Goal: Information Seeking & Learning: Find contact information

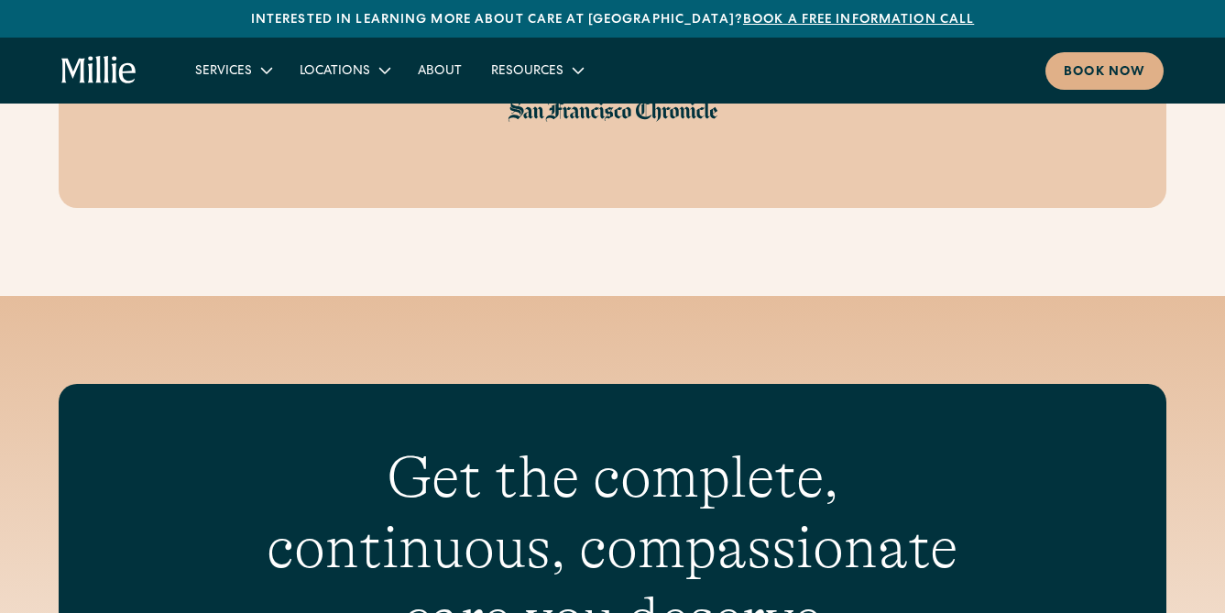
scroll to position [8244, 0]
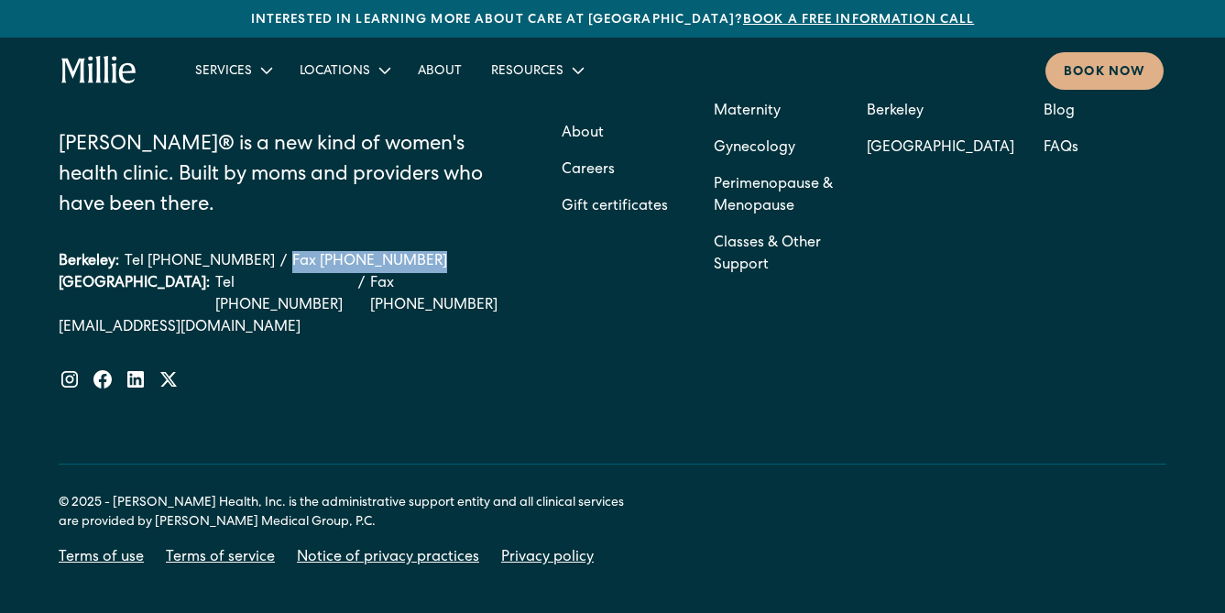
drag, startPoint x: 395, startPoint y: 203, endPoint x: 292, endPoint y: 195, distance: 102.9
click at [292, 251] on div "Berkeley: Tel [PHONE_NUMBER] / Fax [PHONE_NUMBER]" at bounding box center [286, 262] width 454 height 22
click at [407, 273] on div "South Bay: Tel (408) 762-5855 / Fax (408) 377-2107" at bounding box center [286, 295] width 454 height 44
drag, startPoint x: 401, startPoint y: 204, endPoint x: 293, endPoint y: 203, distance: 107.2
click at [293, 251] on div "Berkeley: Tel [PHONE_NUMBER] / Fax [PHONE_NUMBER]" at bounding box center [286, 262] width 454 height 22
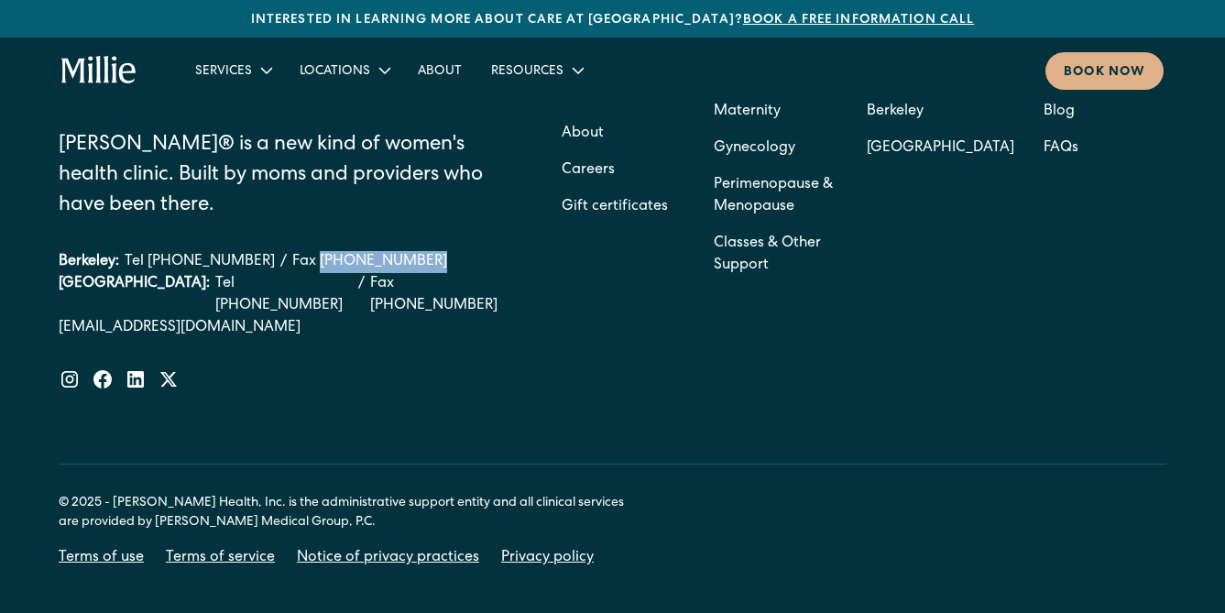
copy link "[PHONE_NUMBER]"
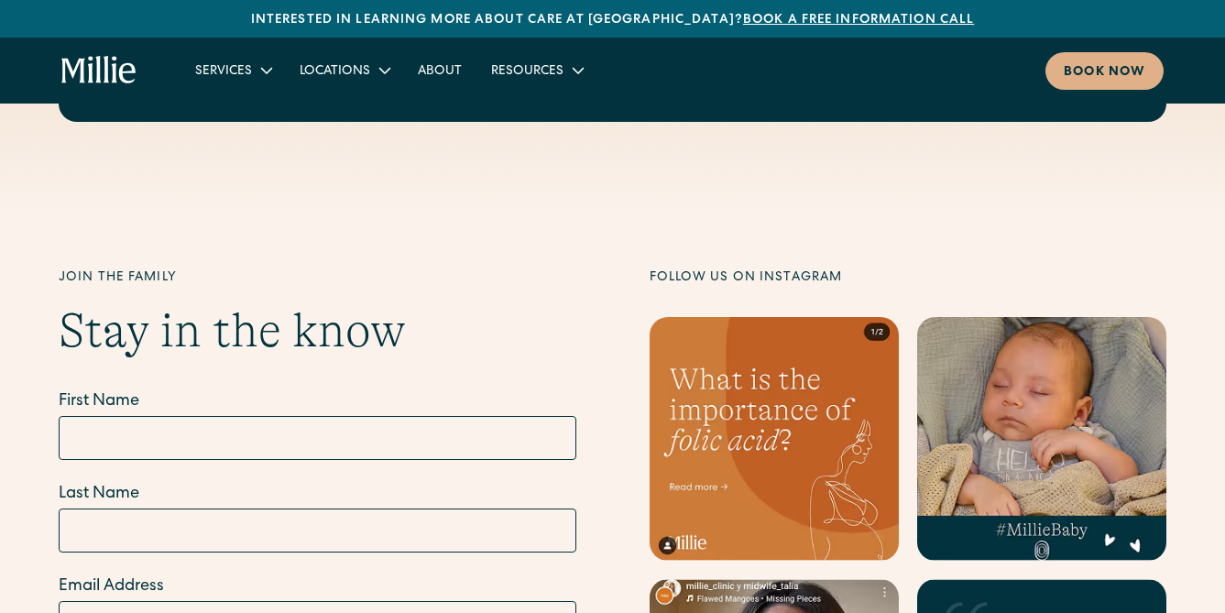
scroll to position [8244, 0]
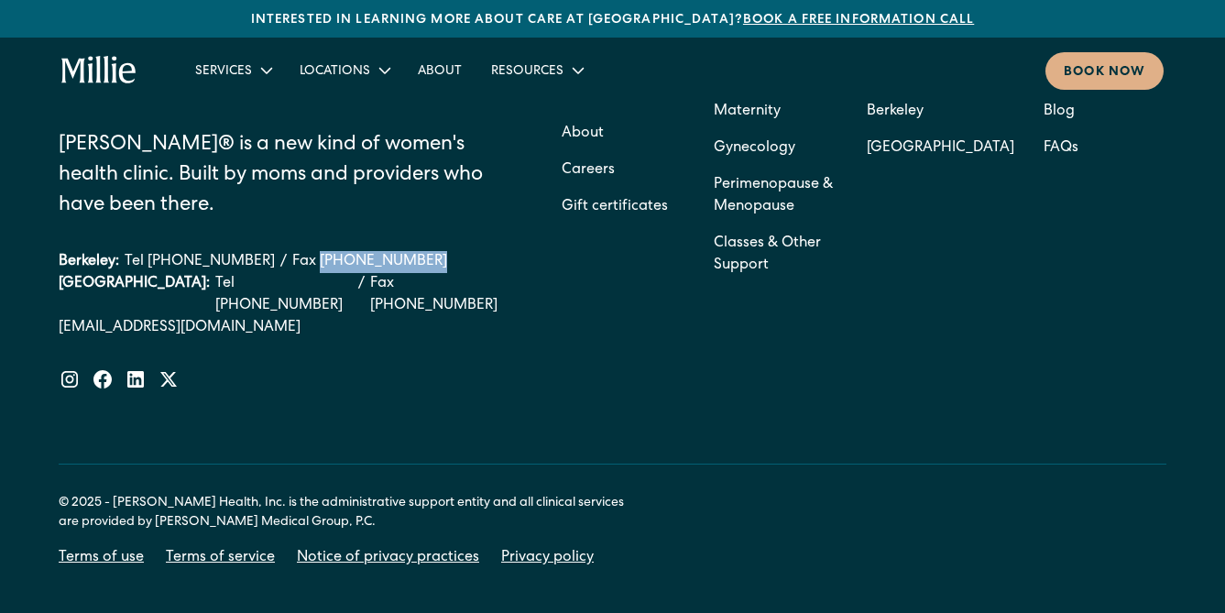
drag, startPoint x: 396, startPoint y: 205, endPoint x: 293, endPoint y: 204, distance: 102.7
click at [293, 251] on div "Berkeley: Tel [PHONE_NUMBER] / Fax [PHONE_NUMBER]" at bounding box center [286, 262] width 454 height 22
copy link "[PHONE_NUMBER]"
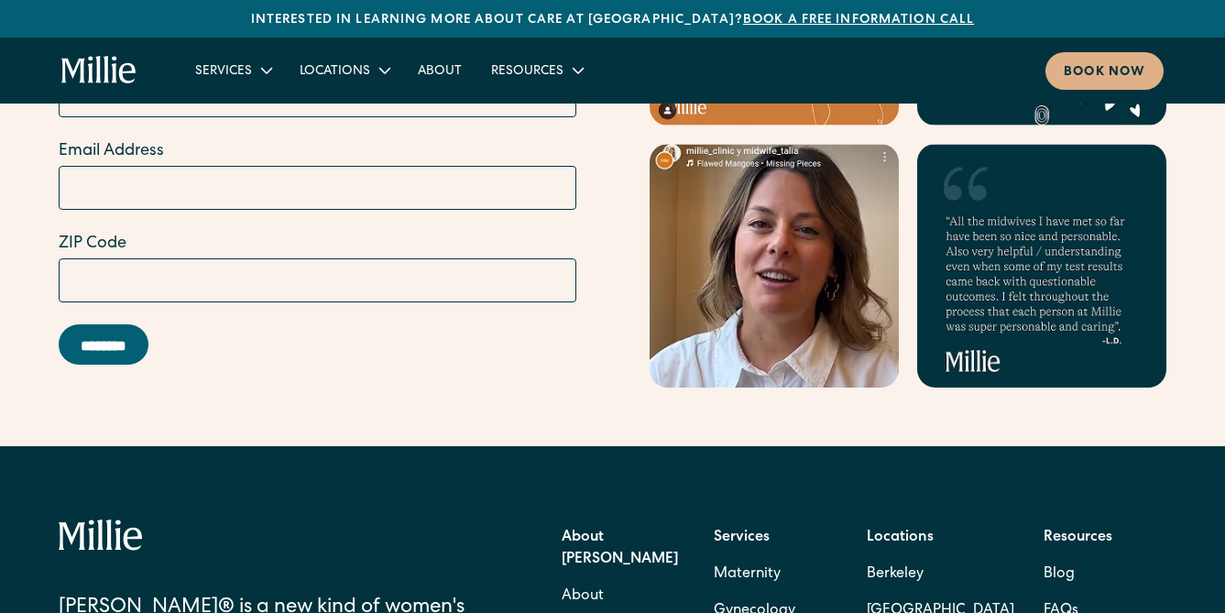
scroll to position [8244, 0]
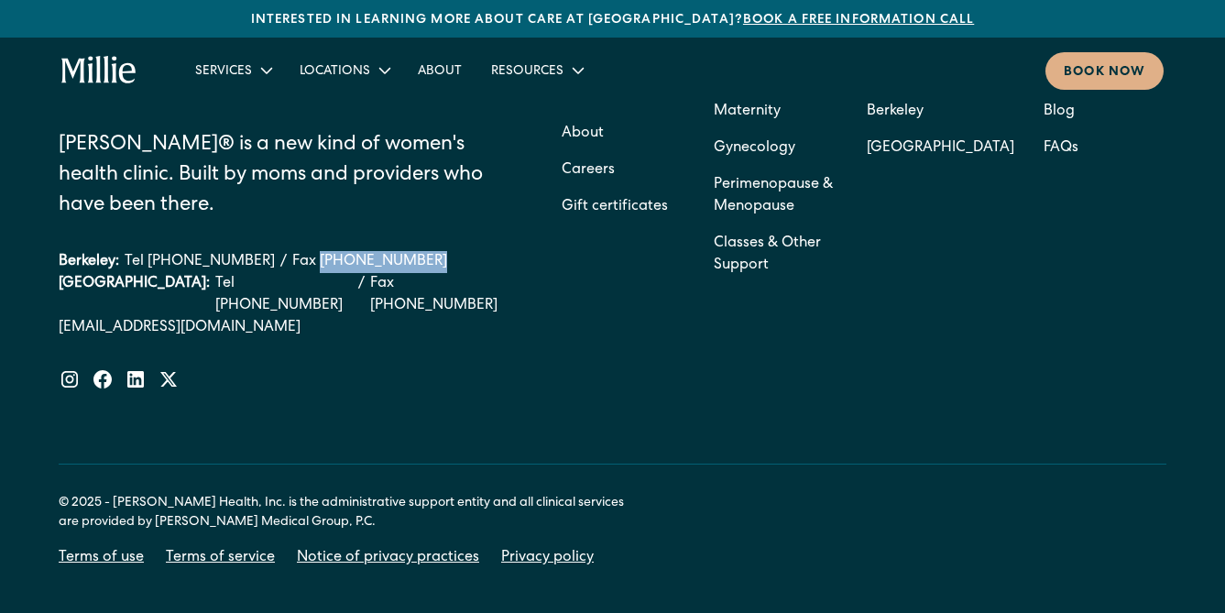
drag, startPoint x: 399, startPoint y: 202, endPoint x: 291, endPoint y: 202, distance: 107.2
click at [291, 251] on div "Berkeley: Tel [PHONE_NUMBER] / Fax [PHONE_NUMBER]" at bounding box center [286, 262] width 454 height 22
copy link "[PHONE_NUMBER]"
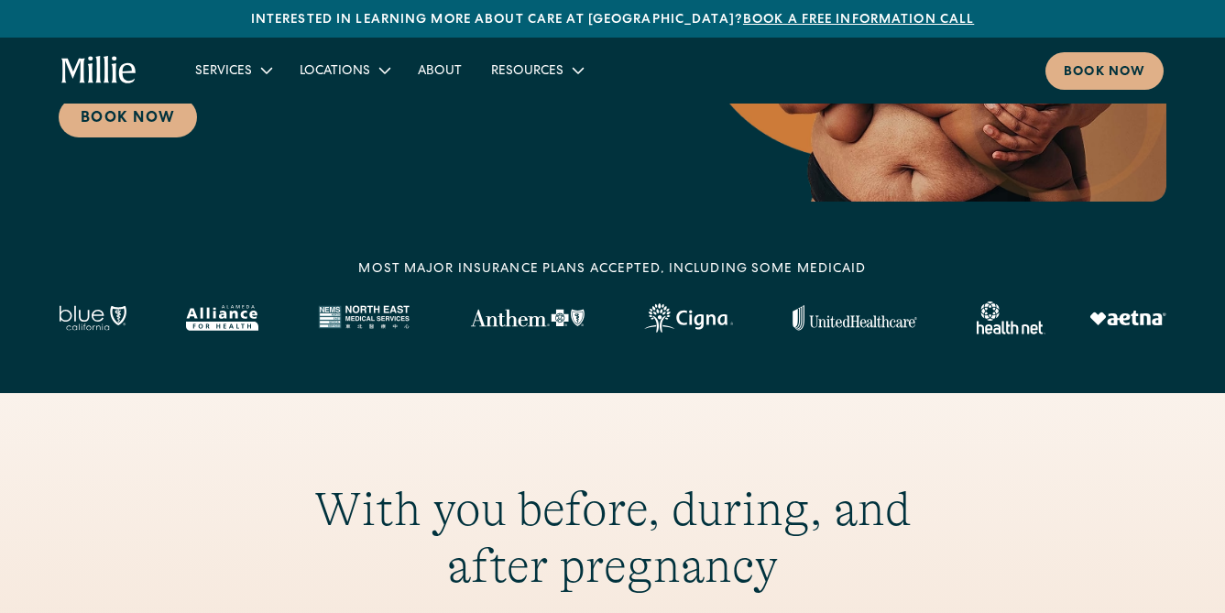
scroll to position [0, 0]
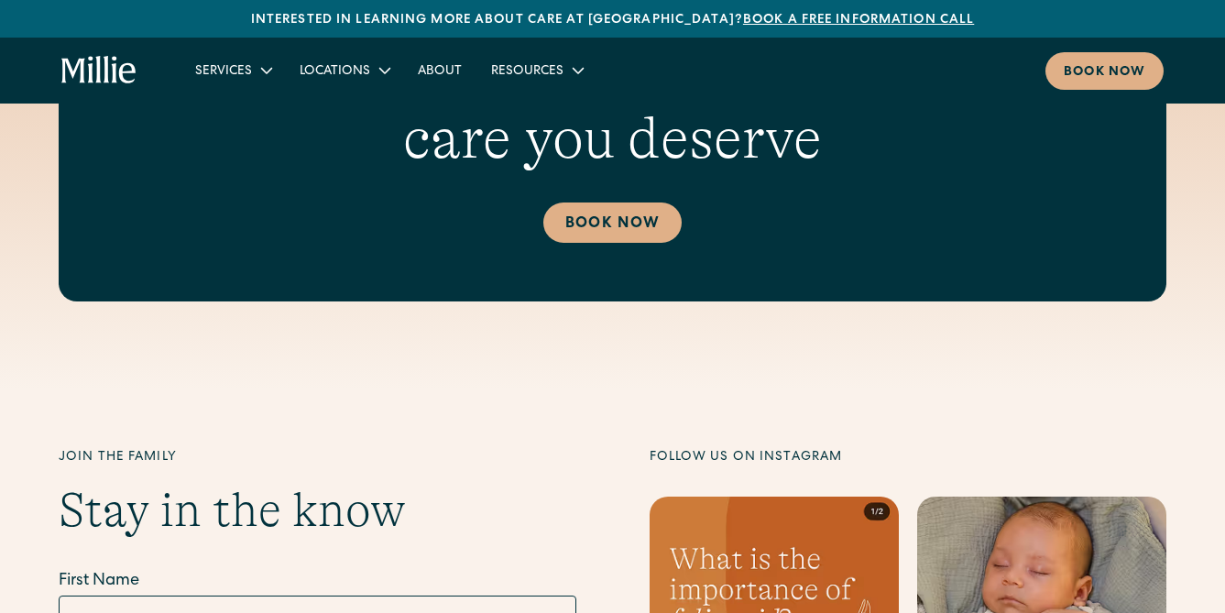
scroll to position [8244, 0]
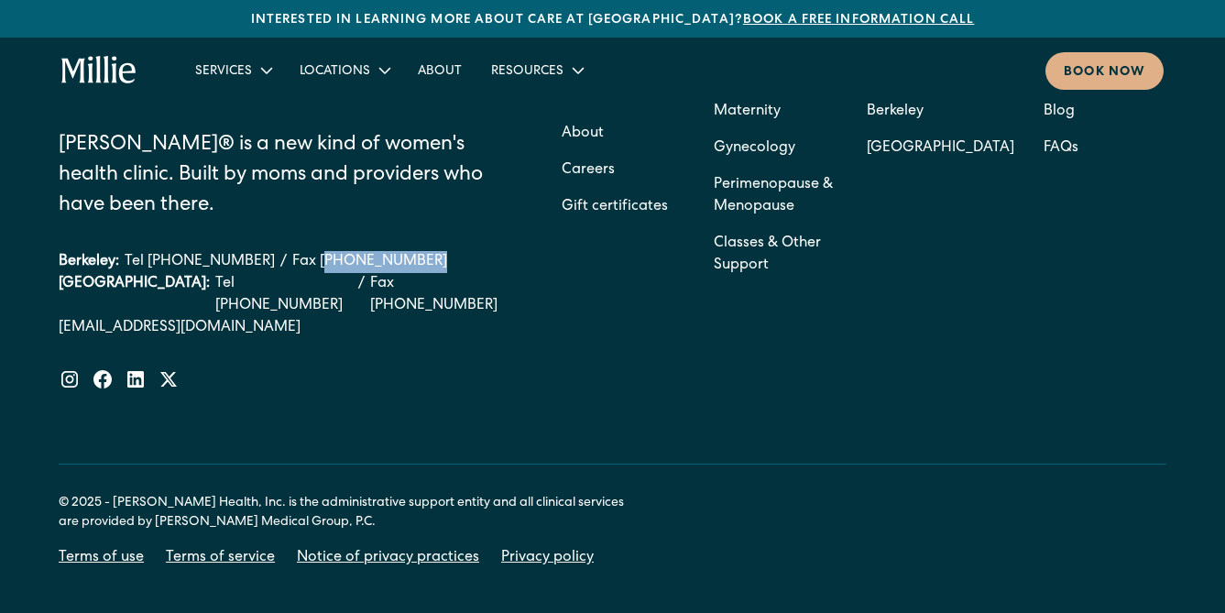
drag, startPoint x: 399, startPoint y: 203, endPoint x: 294, endPoint y: 200, distance: 104.6
click at [294, 251] on div "Berkeley: Tel [PHONE_NUMBER] / Fax [PHONE_NUMBER]" at bounding box center [286, 262] width 454 height 22
copy link "510) 244-0446"
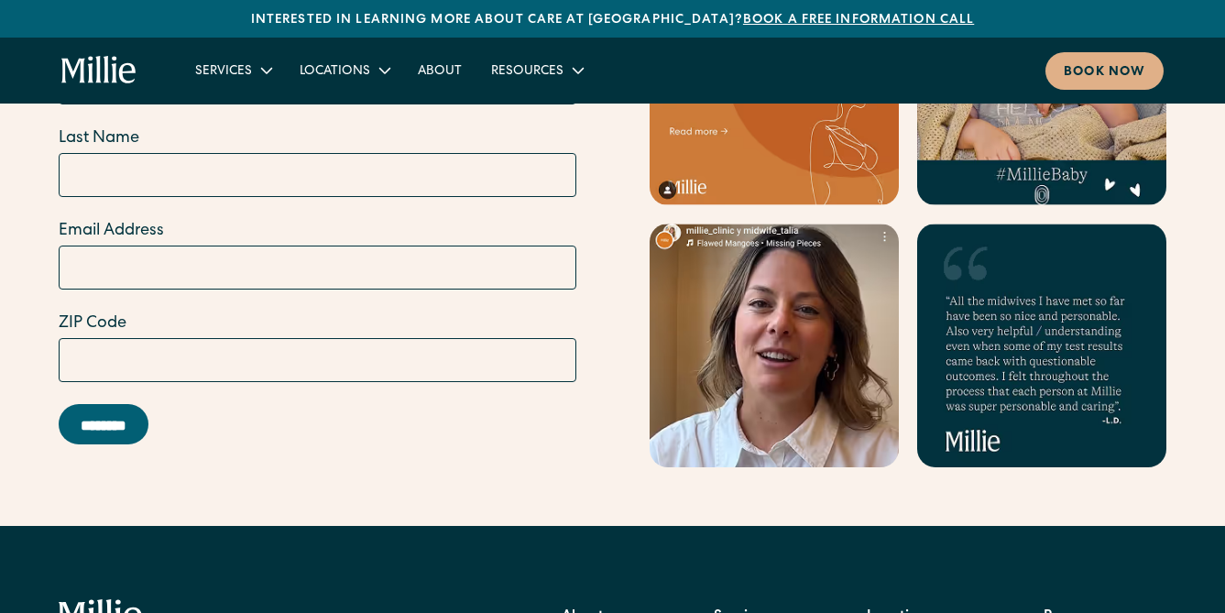
scroll to position [8244, 0]
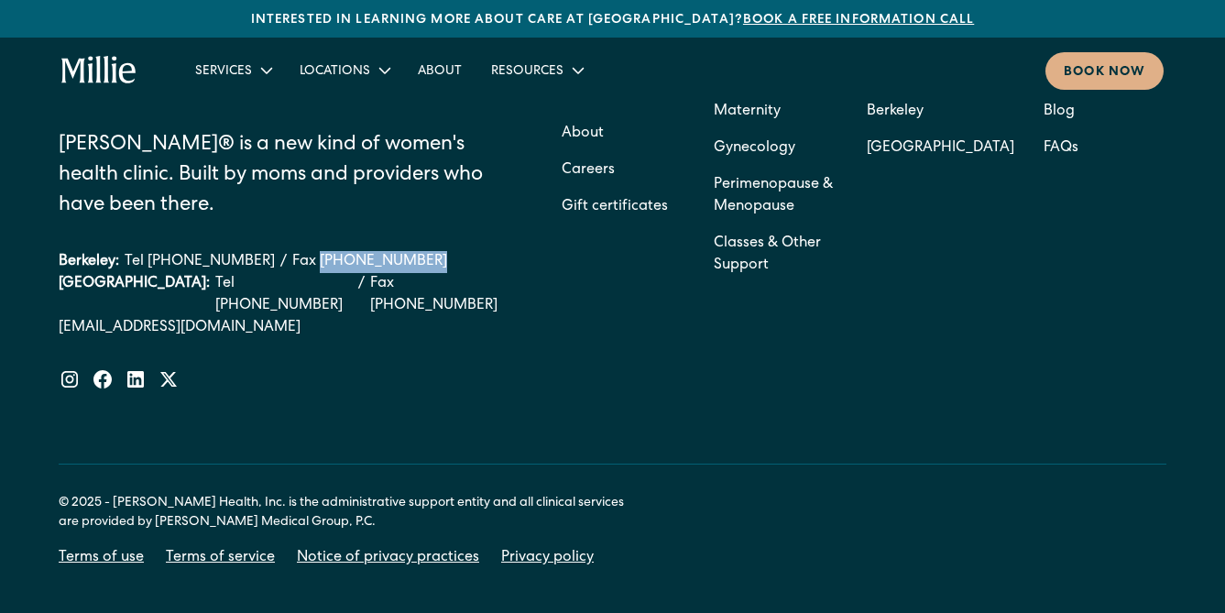
drag, startPoint x: 398, startPoint y: 208, endPoint x: 293, endPoint y: 199, distance: 104.9
click at [293, 251] on div "Berkeley: Tel [PHONE_NUMBER] / Fax [PHONE_NUMBER]" at bounding box center [286, 262] width 454 height 22
copy link "[PHONE_NUMBER]"
